Goal: Task Accomplishment & Management: Complete application form

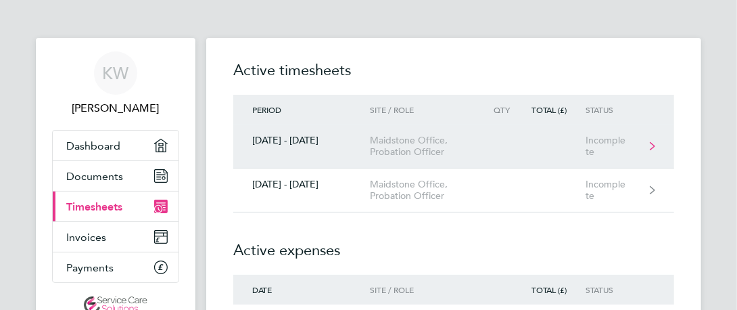
click at [506, 145] on link "[DATE] - [DATE] Maidstone Office, Probation Officer Incomplete" at bounding box center [453, 146] width 441 height 44
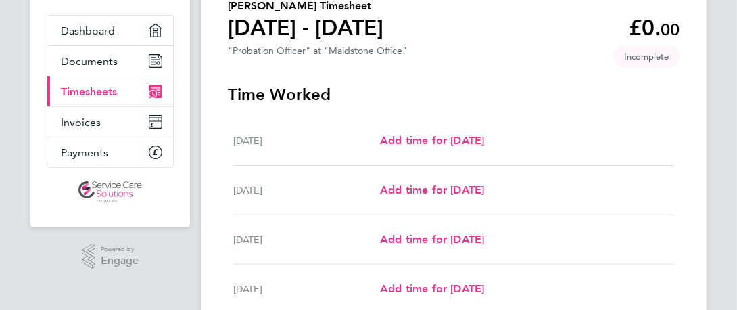
scroll to position [116, 0]
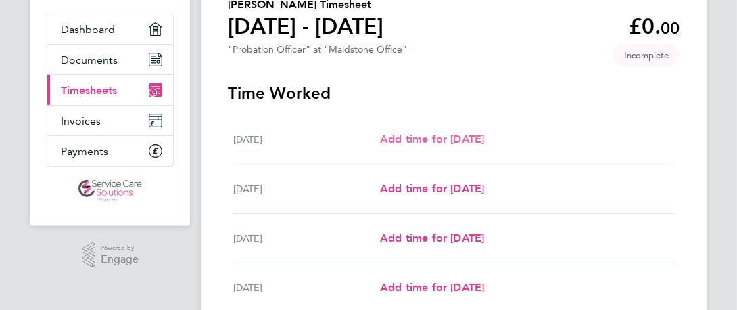
click at [466, 145] on span "Add time for [DATE]" at bounding box center [432, 139] width 104 height 13
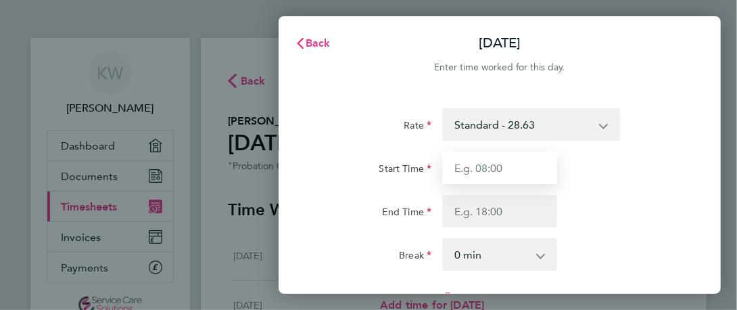
click at [507, 173] on input "Start Time" at bounding box center [499, 168] width 115 height 32
type input "09:00"
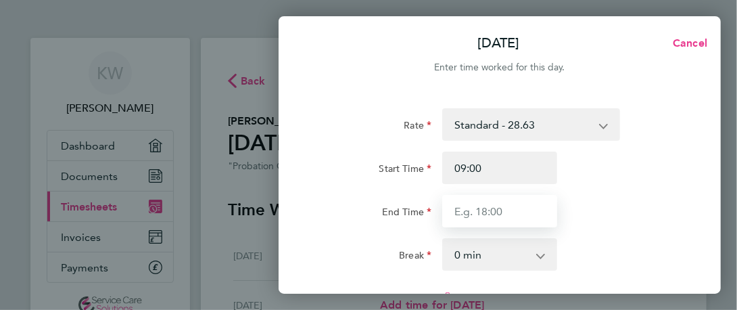
click at [472, 210] on input "End Time" at bounding box center [499, 211] width 115 height 32
type input "17:30"
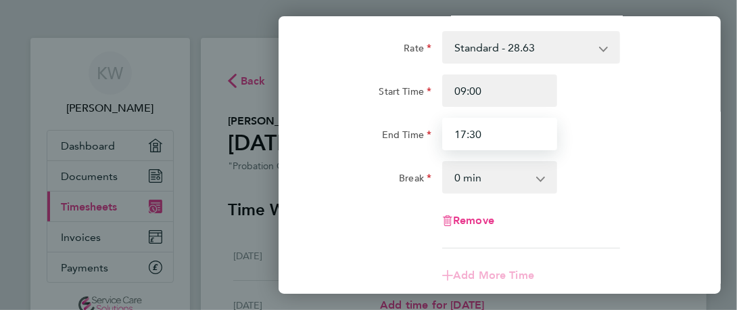
scroll to position [78, 0]
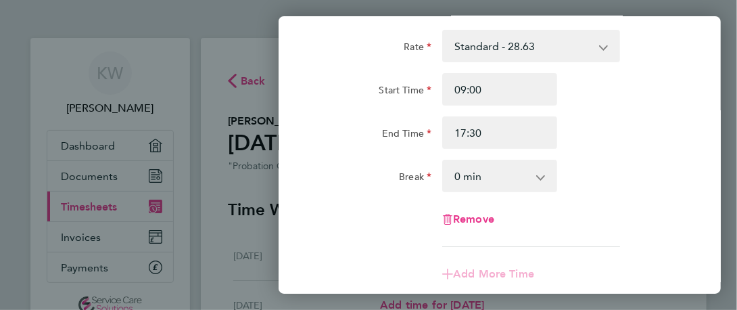
click at [495, 168] on select "0 min 15 min 30 min 45 min 60 min 75 min 90 min" at bounding box center [492, 176] width 96 height 30
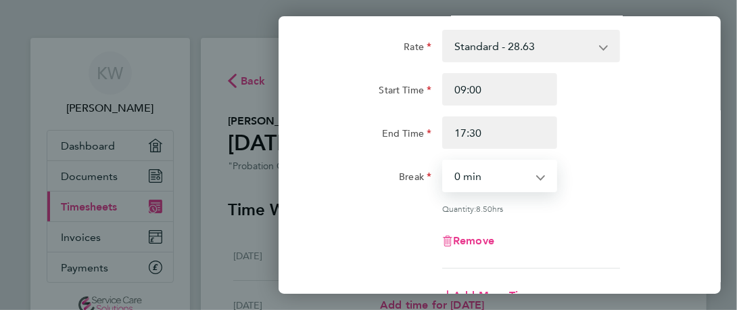
select select "30"
click at [444, 161] on select "0 min 15 min 30 min 45 min 60 min 75 min 90 min" at bounding box center [492, 176] width 96 height 30
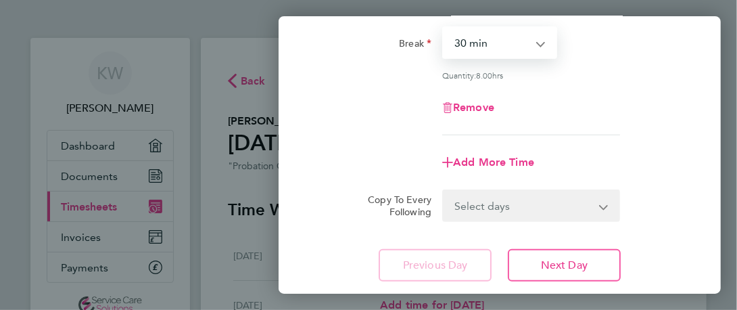
scroll to position [212, 0]
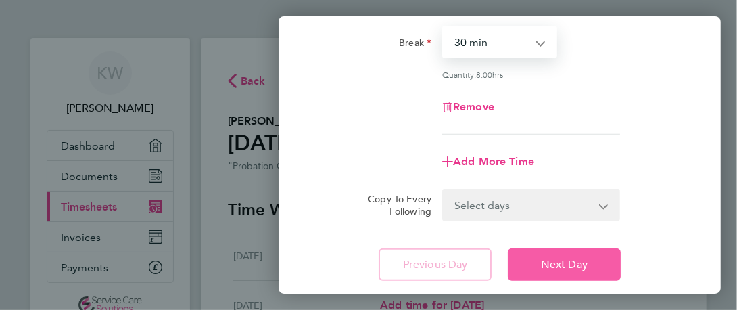
click at [551, 258] on span "Next Day" at bounding box center [564, 265] width 47 height 14
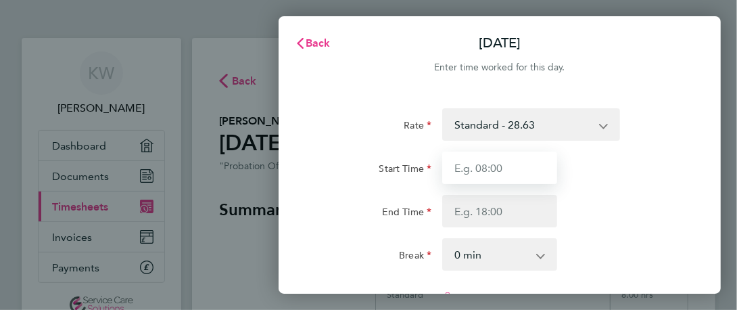
click at [511, 181] on input "Start Time" at bounding box center [499, 168] width 115 height 32
type input "09:00"
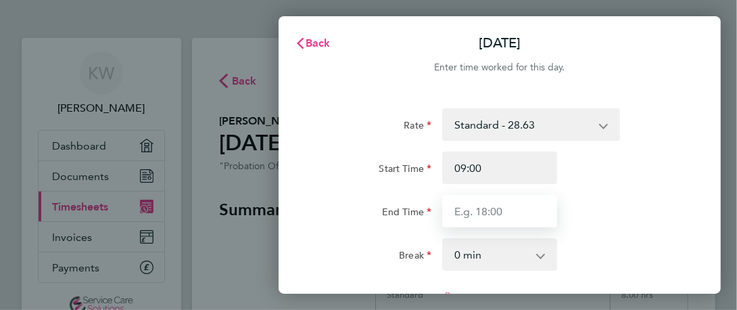
type input "17:30"
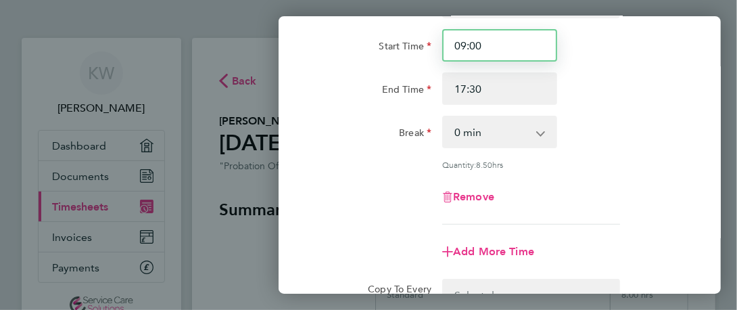
scroll to position [123, 0]
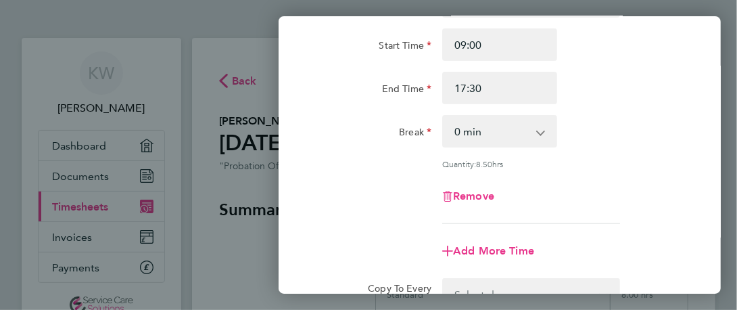
click at [509, 128] on select "0 min 15 min 30 min 45 min 60 min 75 min 90 min" at bounding box center [492, 131] width 96 height 30
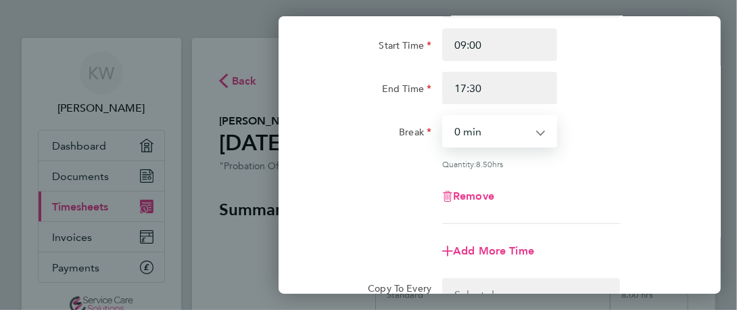
select select "30"
click at [444, 116] on select "0 min 15 min 30 min 45 min 60 min 75 min 90 min" at bounding box center [492, 131] width 96 height 30
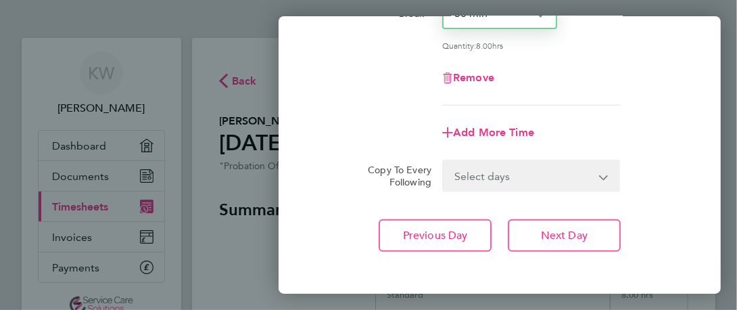
scroll to position [244, 0]
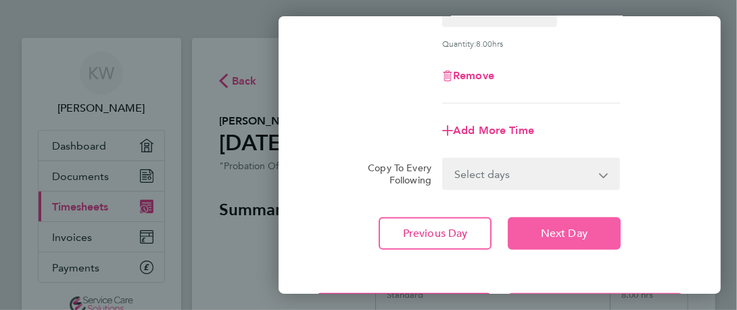
click at [535, 218] on button "Next Day" at bounding box center [564, 233] width 113 height 32
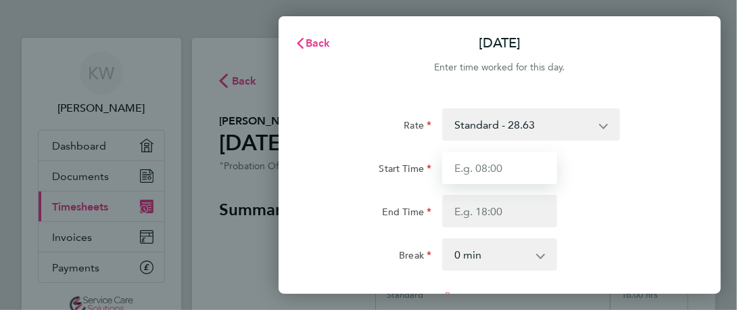
click at [467, 166] on input "Start Time" at bounding box center [499, 168] width 115 height 32
type input "09:00"
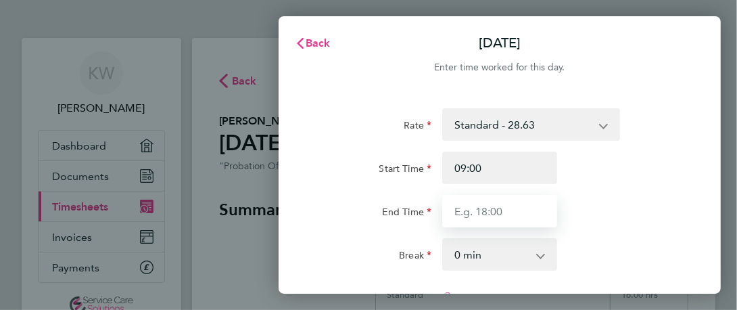
type input "17:30"
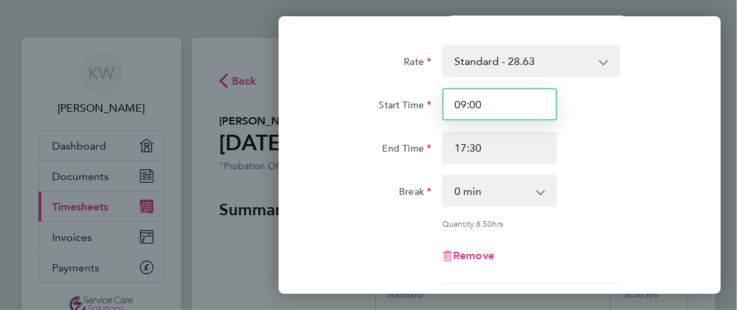
scroll to position [66, 0]
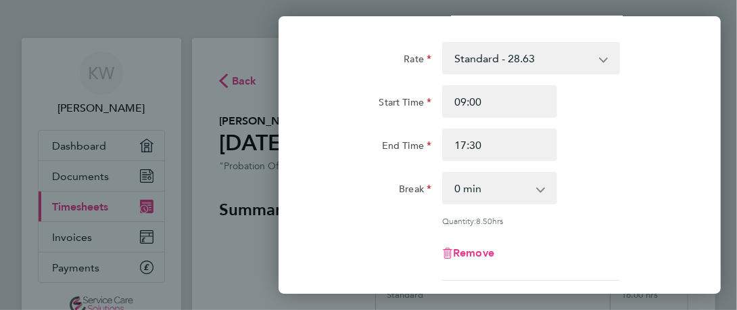
click at [513, 172] on div "0 min 15 min 30 min 45 min 60 min 75 min 90 min" at bounding box center [499, 188] width 115 height 32
click at [505, 195] on select "0 min 15 min 30 min 45 min 60 min 75 min 90 min" at bounding box center [492, 188] width 96 height 30
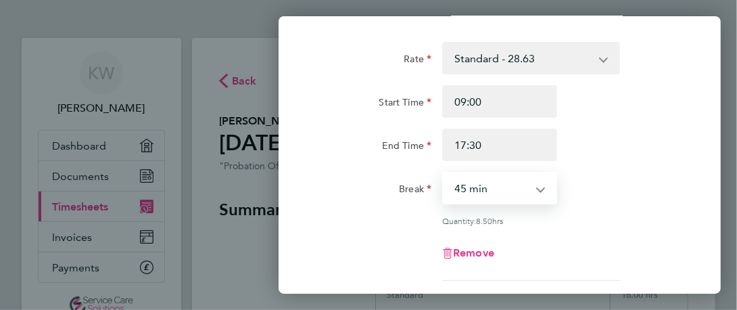
click at [444, 173] on select "0 min 15 min 30 min 45 min 60 min 75 min 90 min" at bounding box center [492, 188] width 96 height 30
click at [511, 198] on select "0 min 15 min 30 min 45 min 60 min 75 min 90 min" at bounding box center [492, 188] width 96 height 30
select select "30"
click at [444, 173] on select "0 min 15 min 30 min 45 min 60 min 75 min 90 min" at bounding box center [492, 188] width 96 height 30
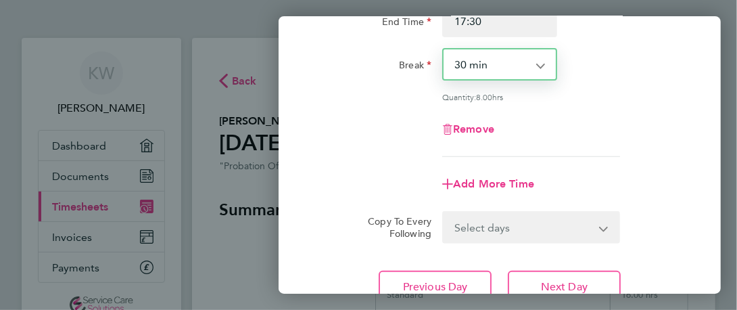
scroll to position [191, 0]
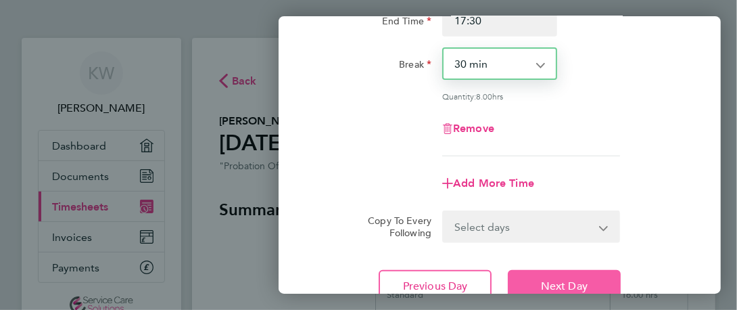
click at [545, 279] on span "Next Day" at bounding box center [564, 286] width 47 height 14
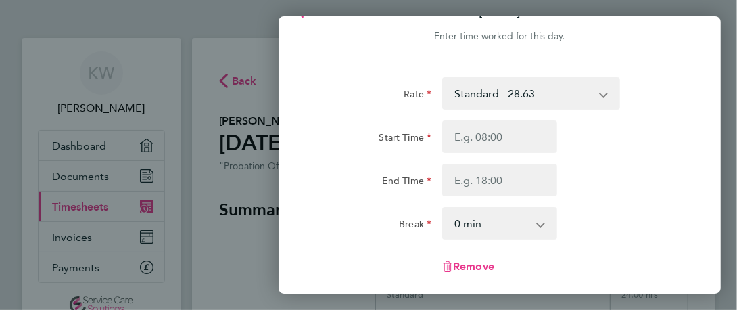
scroll to position [20, 0]
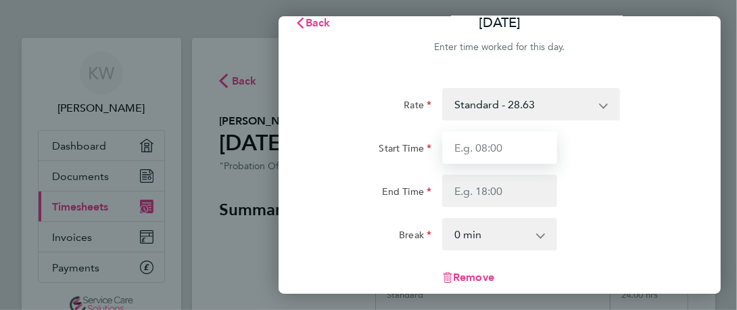
click at [528, 137] on input "Start Time" at bounding box center [499, 147] width 115 height 32
type input "09:00"
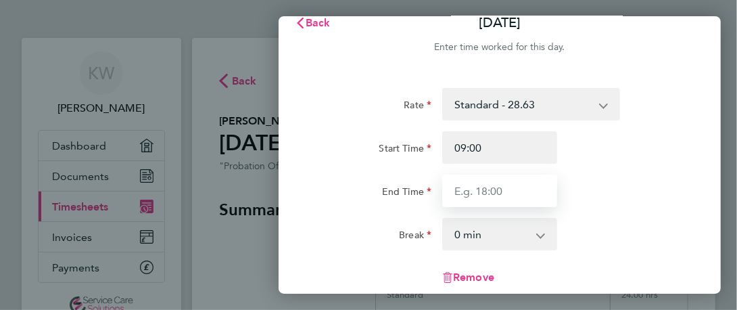
type input "17:30"
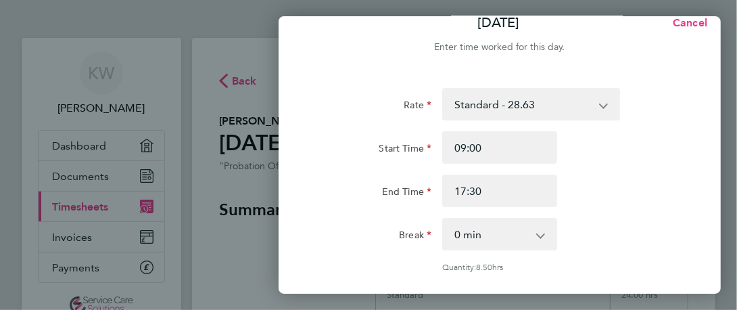
click at [487, 244] on select "0 min 15 min 30 min 45 min 60 min 75 min 90 min" at bounding box center [492, 234] width 96 height 30
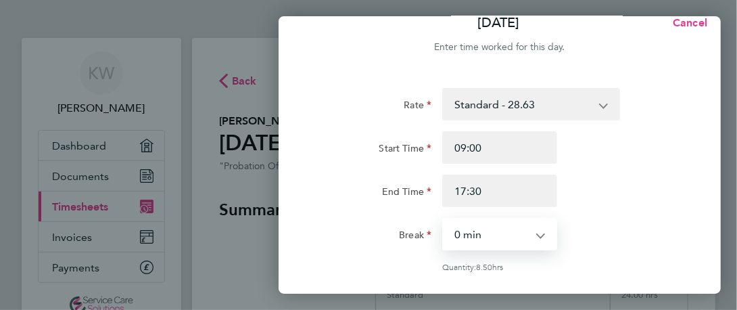
select select "30"
click at [444, 219] on select "0 min 15 min 30 min 45 min 60 min 75 min 90 min" at bounding box center [492, 234] width 96 height 30
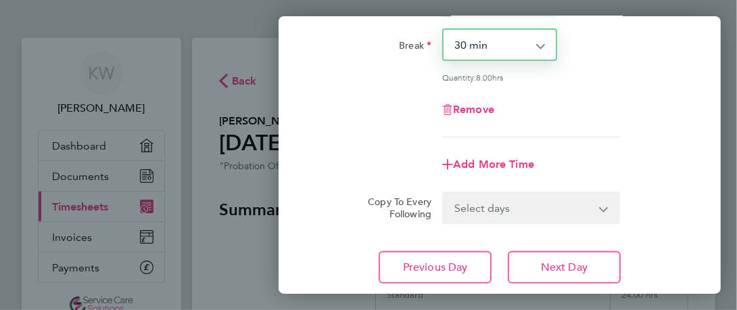
scroll to position [233, 0]
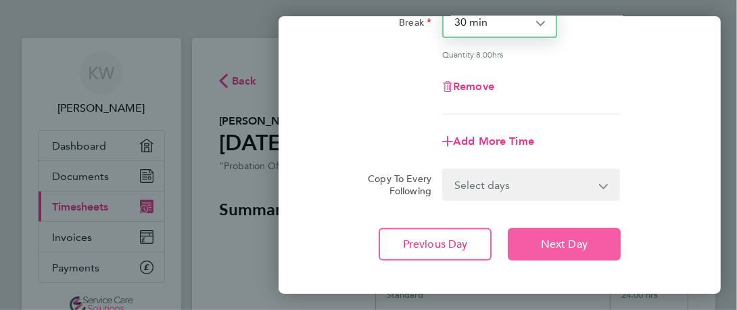
click at [579, 233] on button "Next Day" at bounding box center [564, 244] width 113 height 32
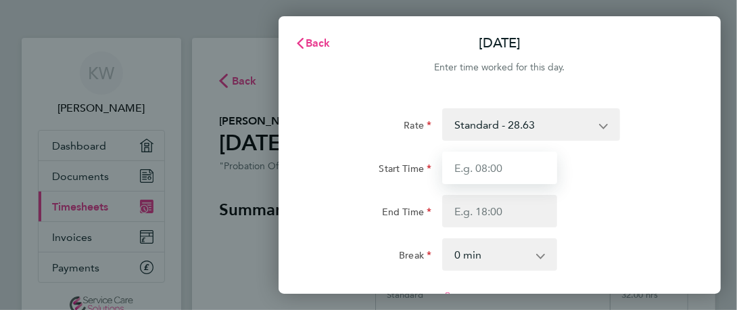
click at [509, 176] on input "Start Time" at bounding box center [499, 168] width 115 height 32
type input "09:00"
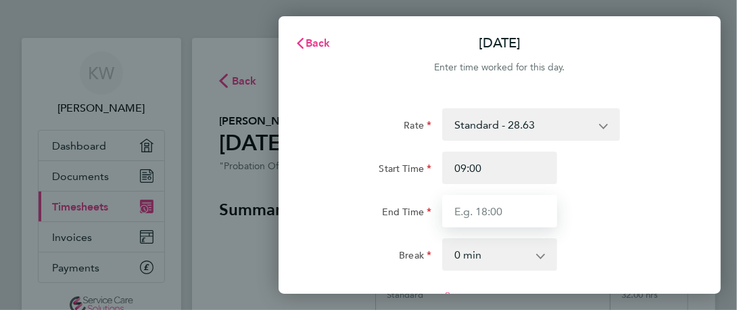
type input "17:30"
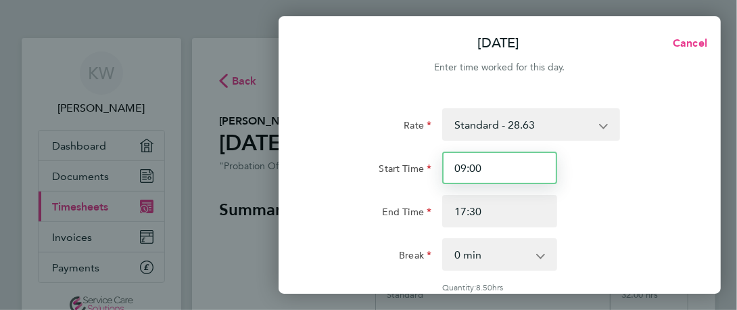
scroll to position [85, 0]
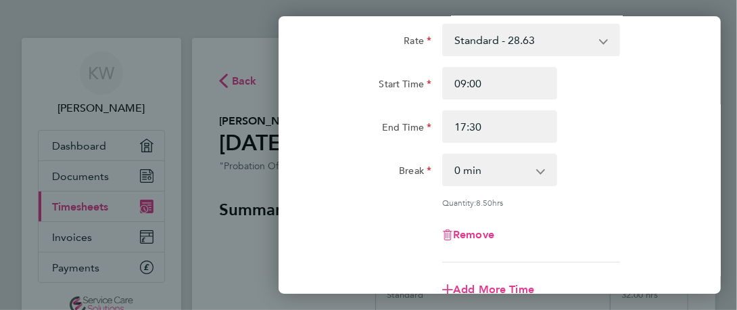
click at [510, 162] on select "0 min 15 min 30 min 45 min 60 min 75 min 90 min" at bounding box center [492, 170] width 96 height 30
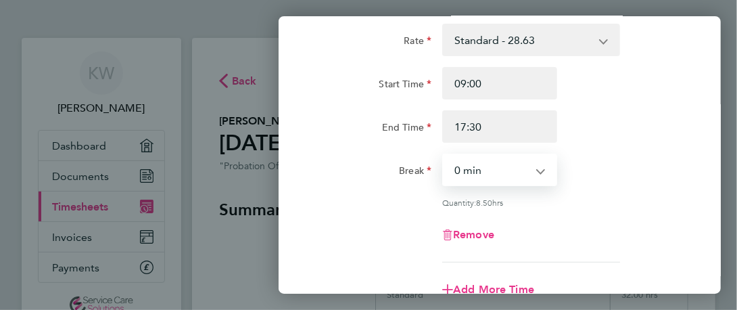
select select "30"
click at [444, 155] on select "0 min 15 min 30 min 45 min 60 min 75 min 90 min" at bounding box center [492, 170] width 96 height 30
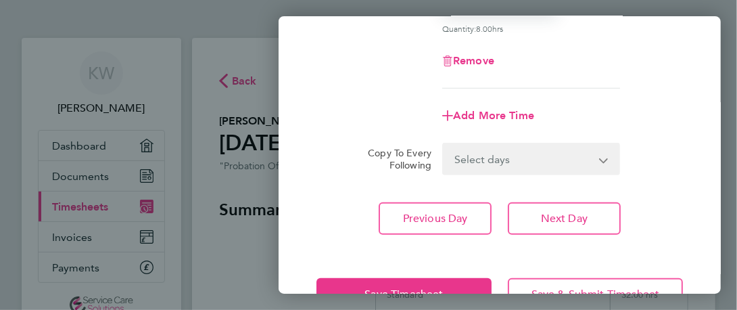
scroll to position [271, 0]
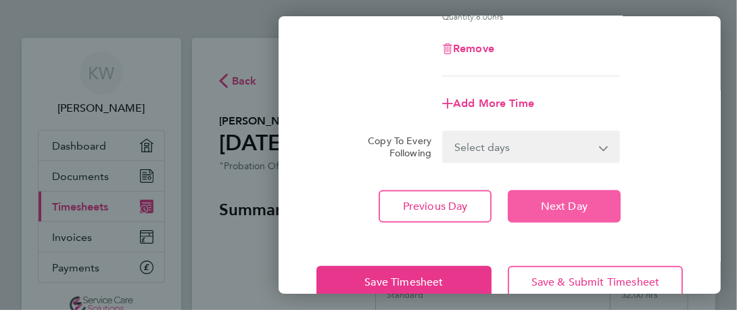
click at [591, 207] on button "Next Day" at bounding box center [564, 206] width 113 height 32
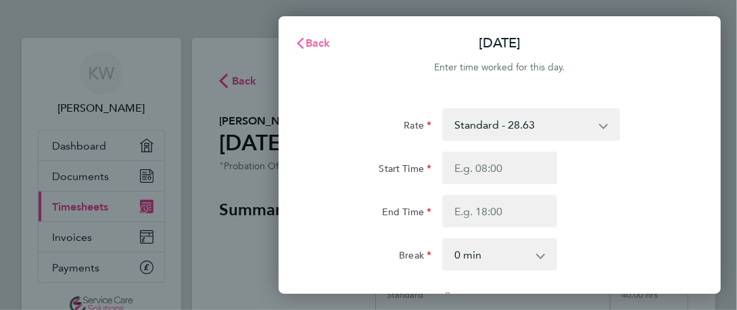
click at [322, 47] on span "Back" at bounding box center [318, 43] width 25 height 13
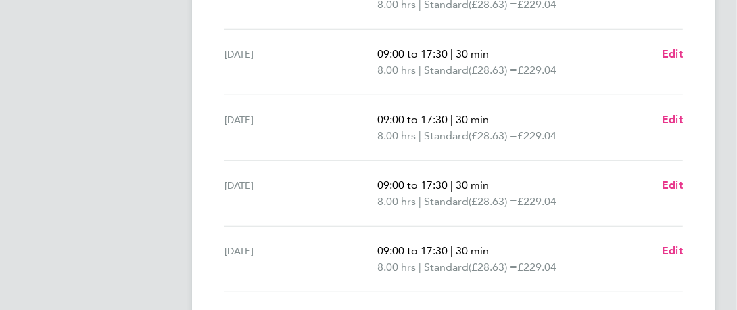
scroll to position [414, 0]
click at [675, 120] on span "Edit" at bounding box center [672, 118] width 21 height 13
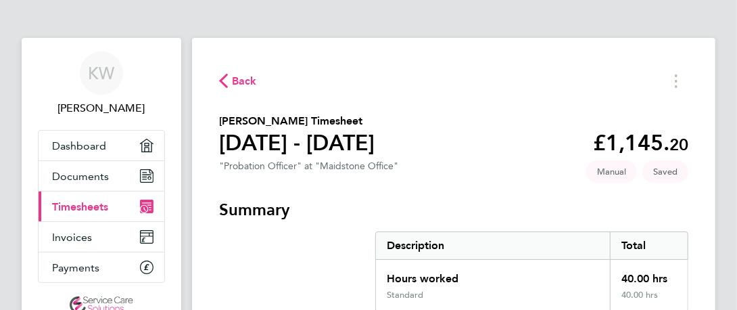
select select "30"
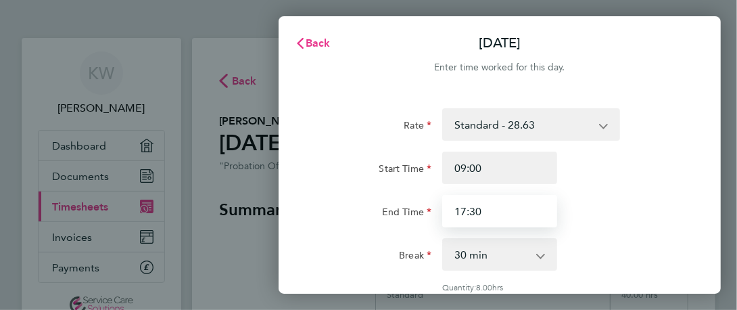
click at [503, 215] on input "17:30" at bounding box center [499, 211] width 115 height 32
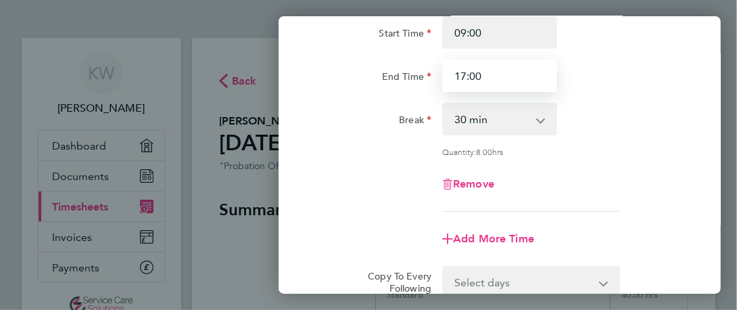
scroll to position [300, 0]
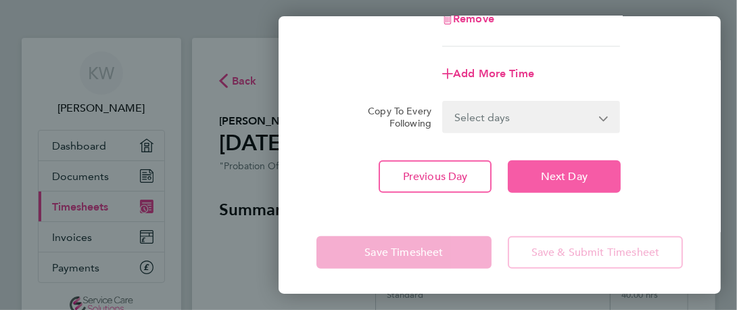
type input "17:00"
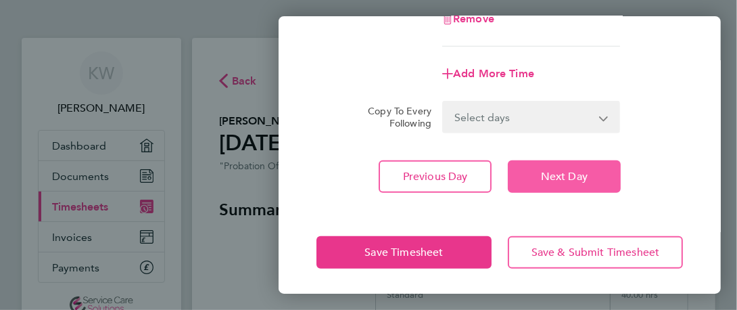
click at [568, 174] on span "Next Day" at bounding box center [564, 177] width 47 height 14
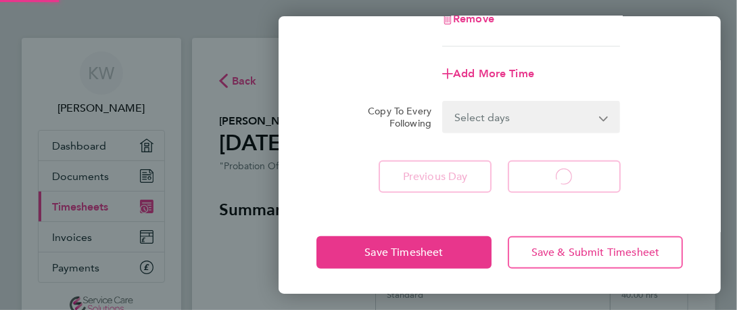
select select "30"
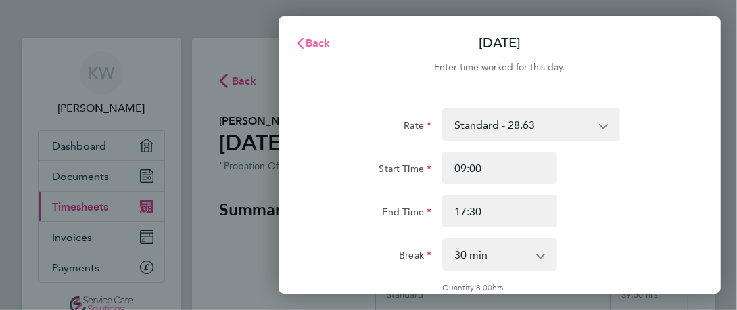
click at [325, 51] on button "Back" at bounding box center [312, 43] width 63 height 27
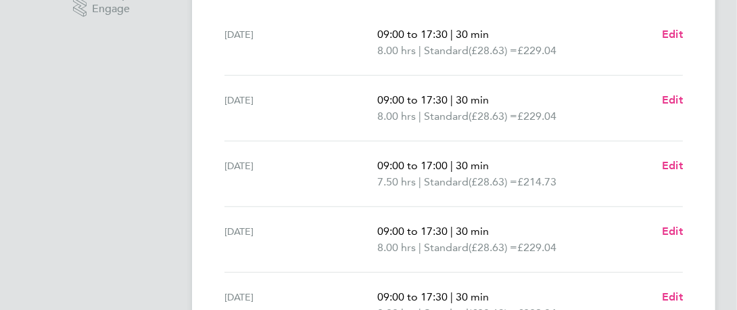
scroll to position [368, 0]
click at [669, 98] on span "Edit" at bounding box center [672, 98] width 21 height 13
select select "30"
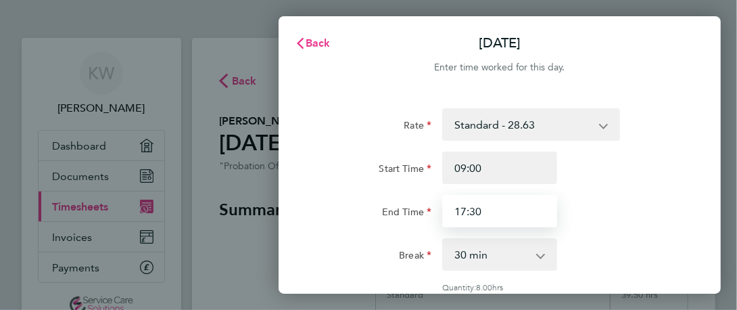
click at [511, 218] on input "17:30" at bounding box center [499, 211] width 115 height 32
type input "17:00"
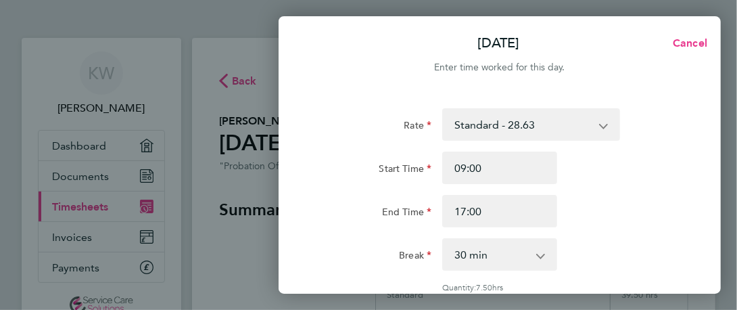
click at [617, 194] on div "Start Time 09:00 End Time 17:00" at bounding box center [499, 190] width 377 height 76
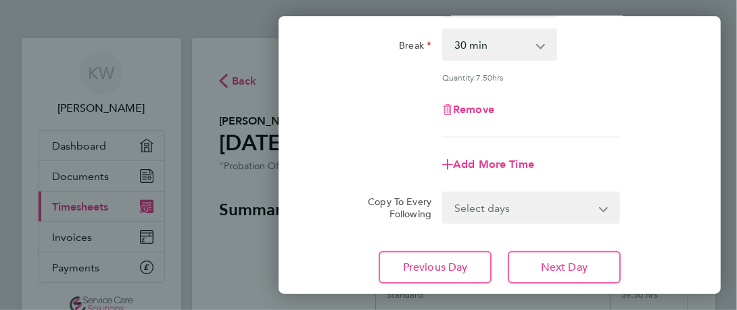
scroll to position [212, 0]
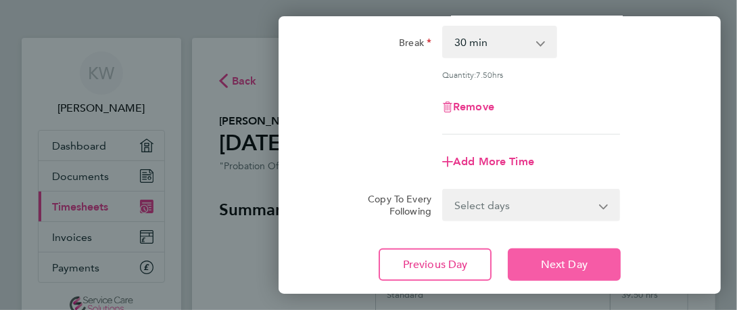
click at [601, 250] on button "Next Day" at bounding box center [564, 264] width 113 height 32
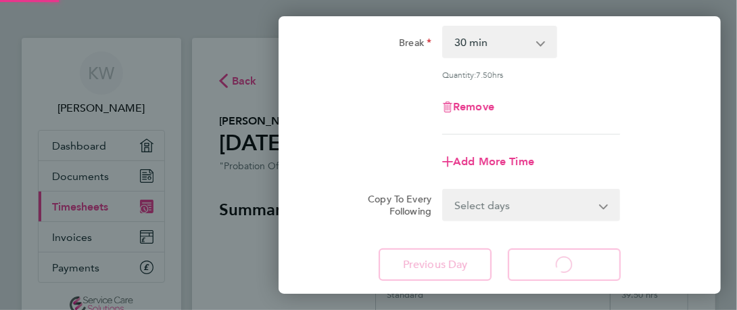
select select "30"
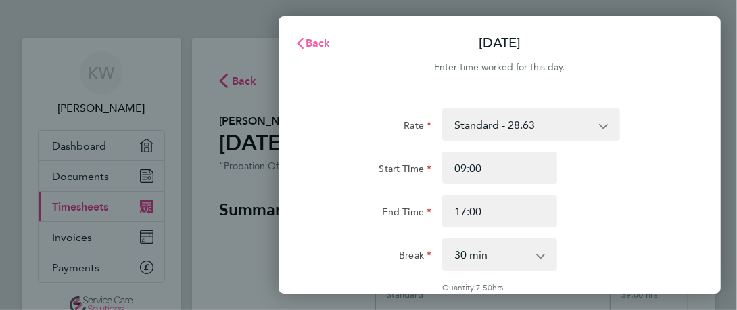
click at [313, 41] on span "Back" at bounding box center [318, 43] width 25 height 13
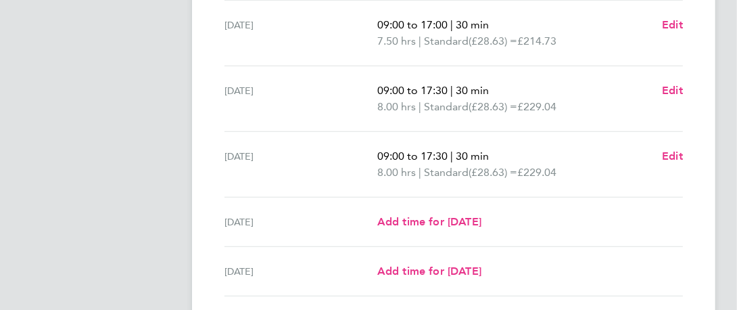
scroll to position [511, 0]
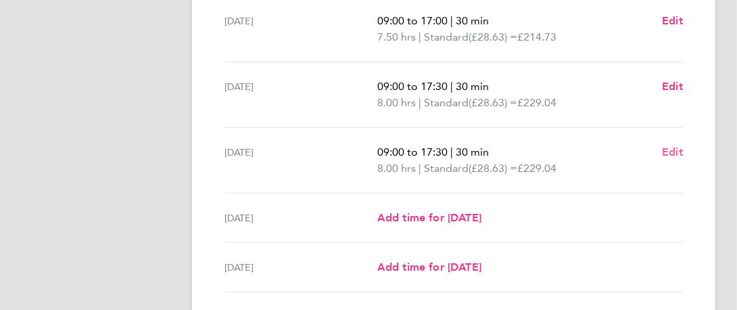
click at [670, 150] on span "Edit" at bounding box center [672, 151] width 21 height 13
select select "30"
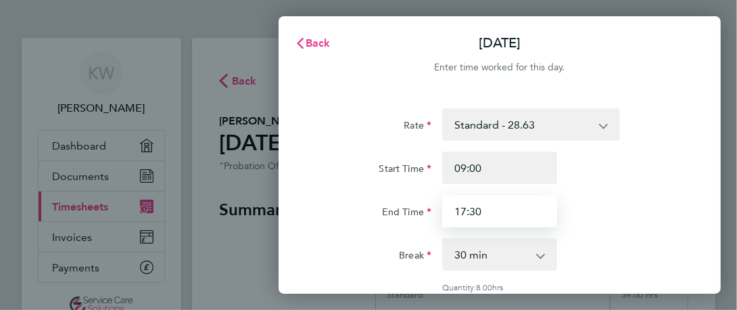
click at [528, 216] on input "17:30" at bounding box center [499, 211] width 115 height 32
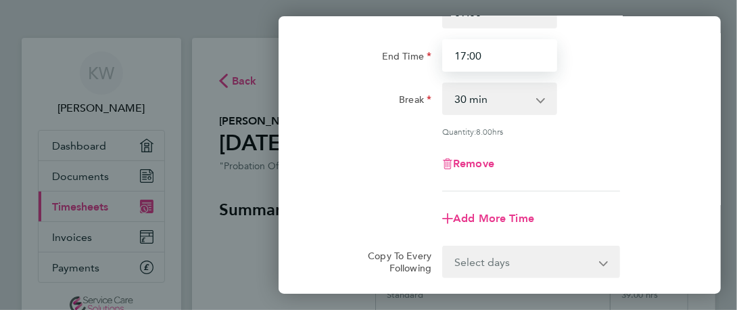
scroll to position [300, 0]
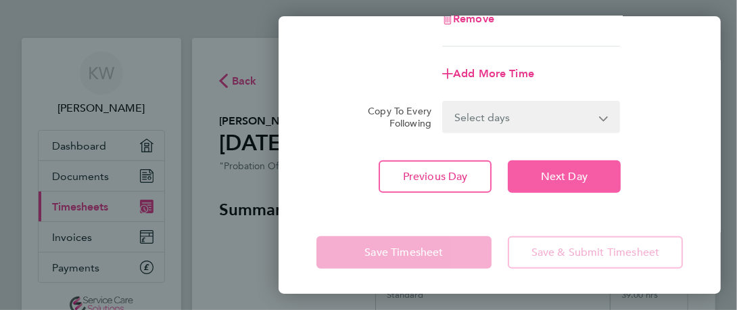
type input "17:00"
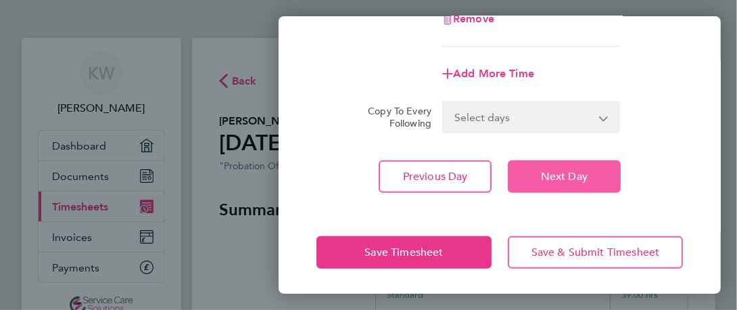
click at [593, 177] on button "Next Day" at bounding box center [564, 176] width 113 height 32
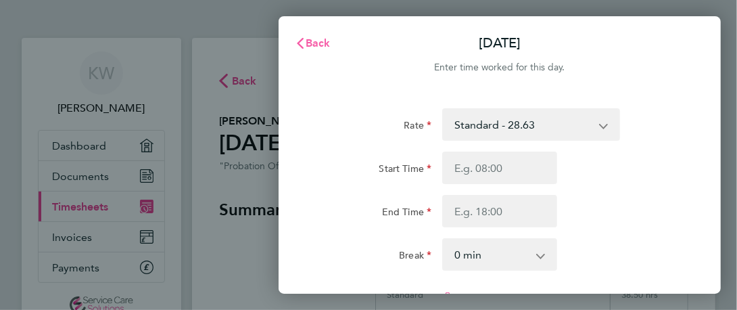
click at [319, 42] on span "Back" at bounding box center [318, 43] width 25 height 13
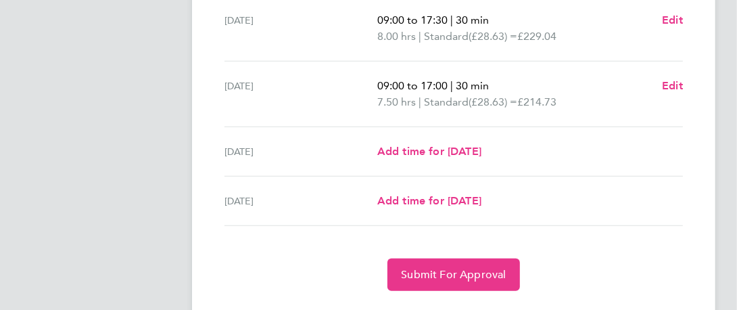
scroll to position [610, 0]
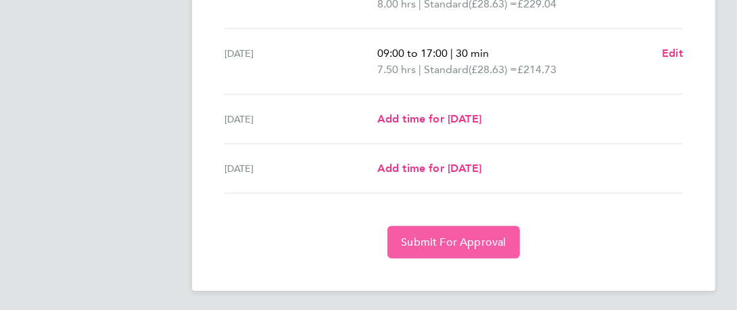
click at [471, 235] on span "Submit For Approval" at bounding box center [453, 242] width 105 height 14
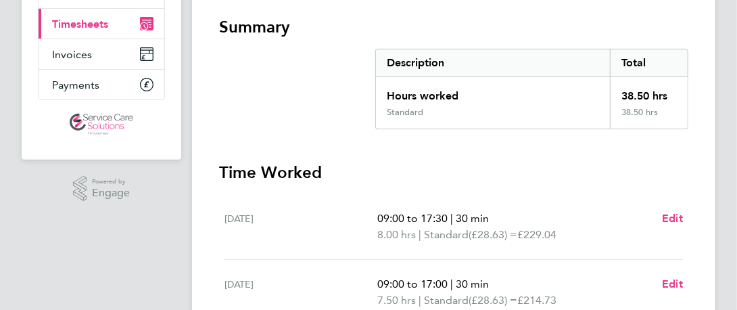
scroll to position [0, 0]
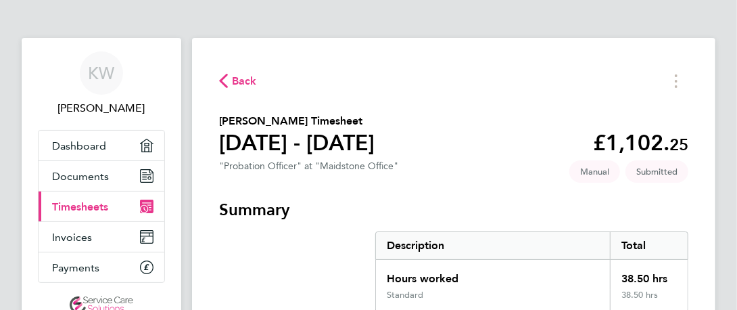
click at [235, 76] on span "Back" at bounding box center [244, 81] width 25 height 16
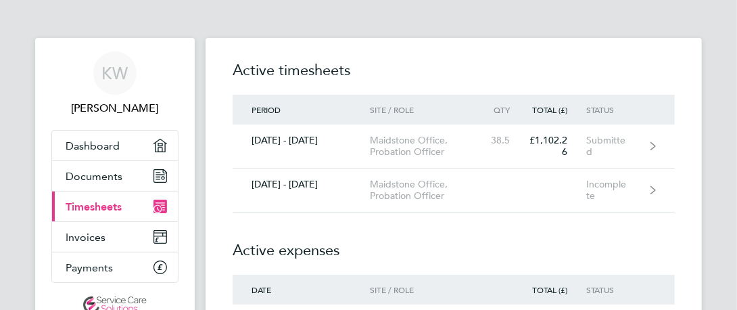
click at [454, 216] on h2 "Active expenses" at bounding box center [454, 243] width 442 height 62
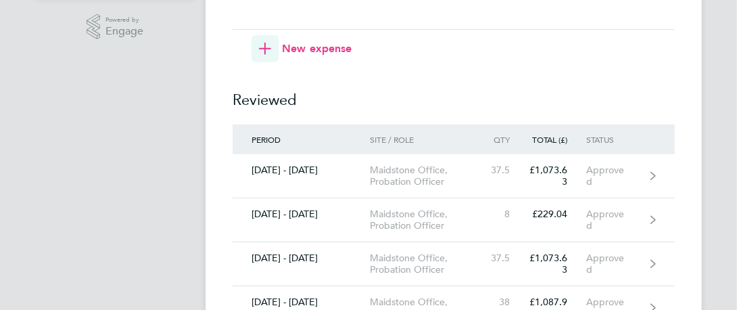
scroll to position [345, 0]
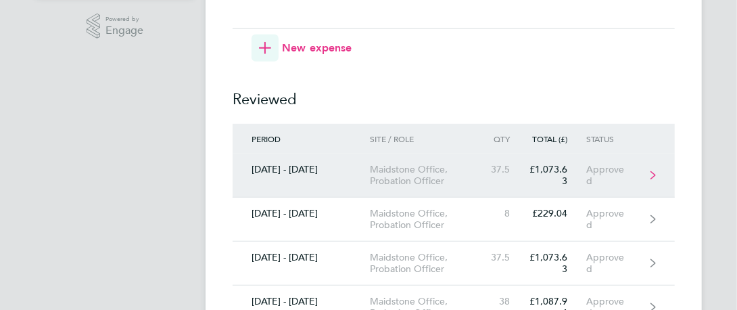
click at [468, 161] on link "[DATE] - [DATE] Maidstone Office, Probation Officer 37.5 £1,073.63 Approved" at bounding box center [454, 176] width 442 height 44
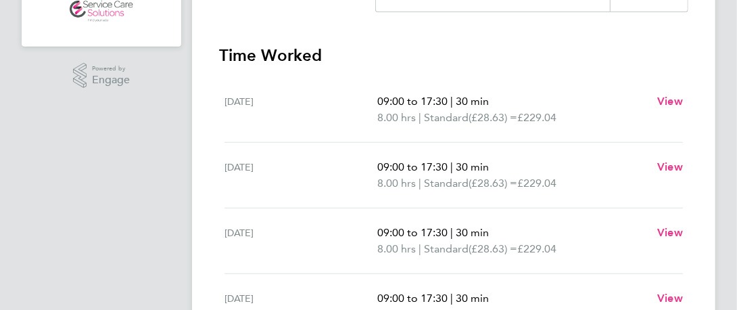
scroll to position [319, 0]
